Goal: Find specific page/section: Find specific page/section

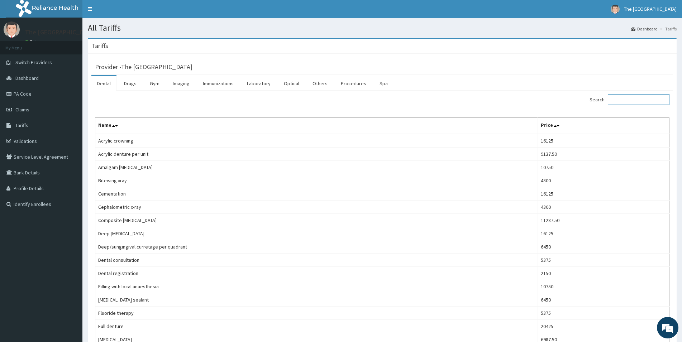
click at [630, 101] on input "Search:" at bounding box center [639, 99] width 62 height 11
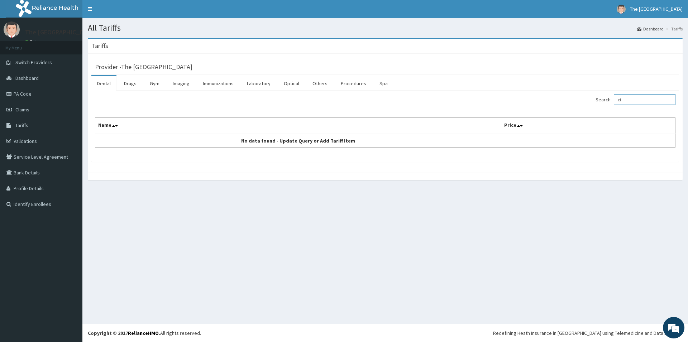
type input "c"
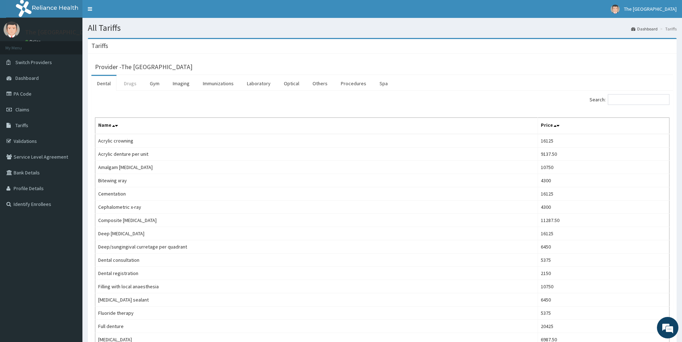
click at [130, 84] on link "Drugs" at bounding box center [130, 83] width 24 height 15
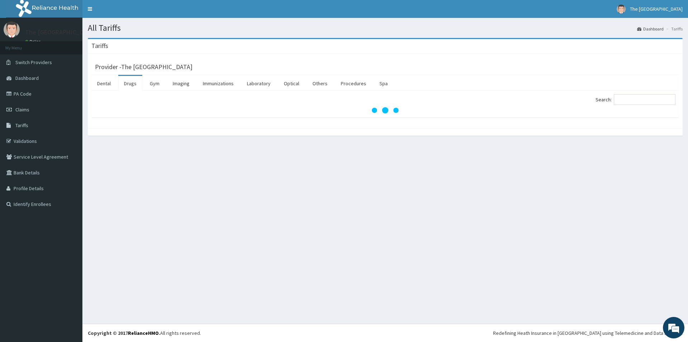
click at [128, 84] on link "Drugs" at bounding box center [130, 83] width 24 height 15
click at [129, 84] on link "Drugs" at bounding box center [130, 83] width 24 height 15
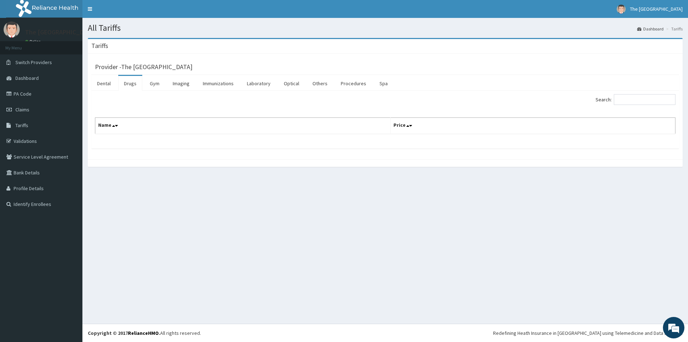
click at [132, 85] on link "Drugs" at bounding box center [130, 83] width 24 height 15
click at [127, 85] on link "Drugs" at bounding box center [130, 83] width 24 height 15
click at [111, 84] on link "Dental" at bounding box center [103, 83] width 25 height 15
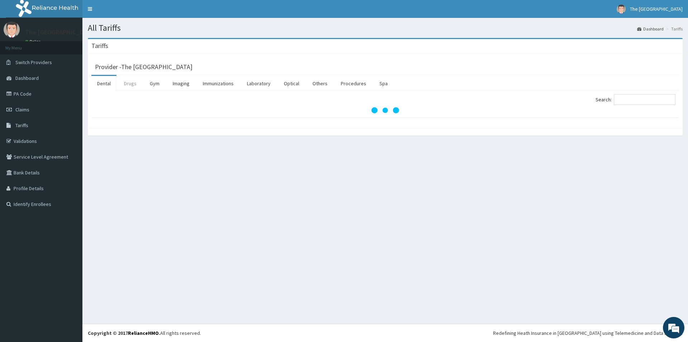
click at [129, 85] on link "Drugs" at bounding box center [130, 83] width 24 height 15
